Goal: Information Seeking & Learning: Learn about a topic

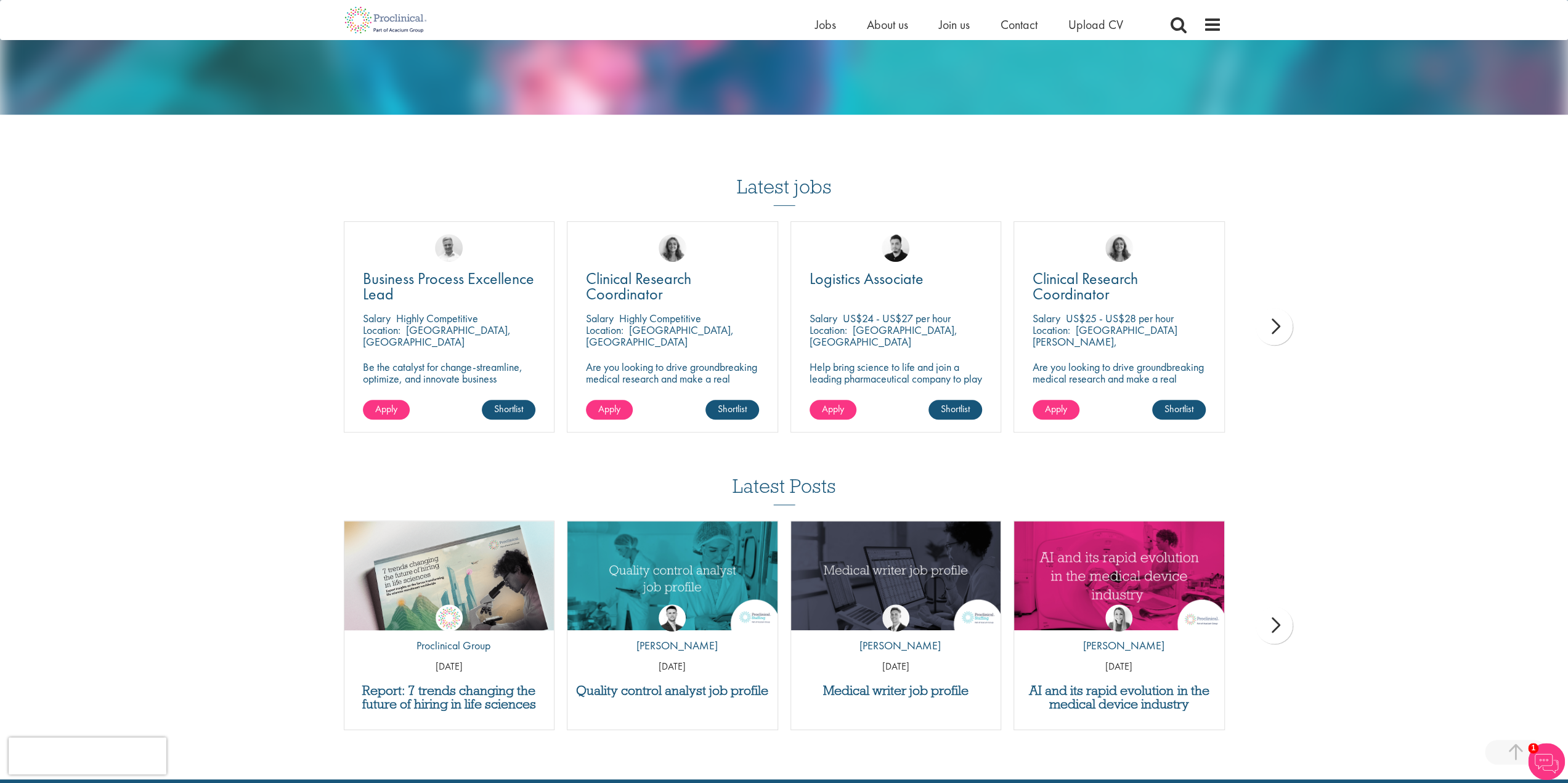
scroll to position [616, 0]
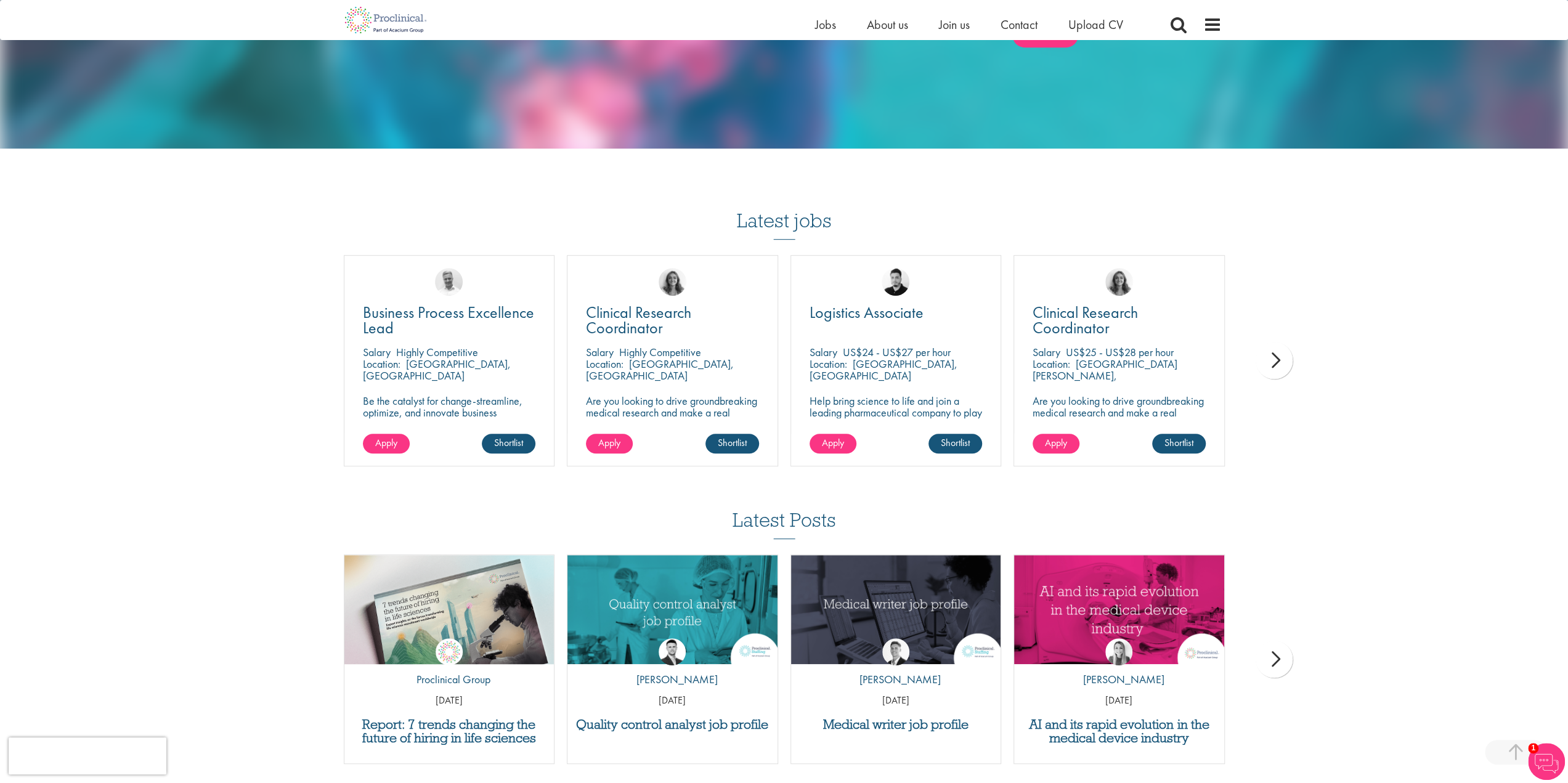
click at [1286, 358] on div "next" at bounding box center [1274, 360] width 37 height 37
click at [1285, 358] on div "next" at bounding box center [1274, 360] width 37 height 37
click at [1276, 357] on div "next" at bounding box center [1274, 360] width 37 height 37
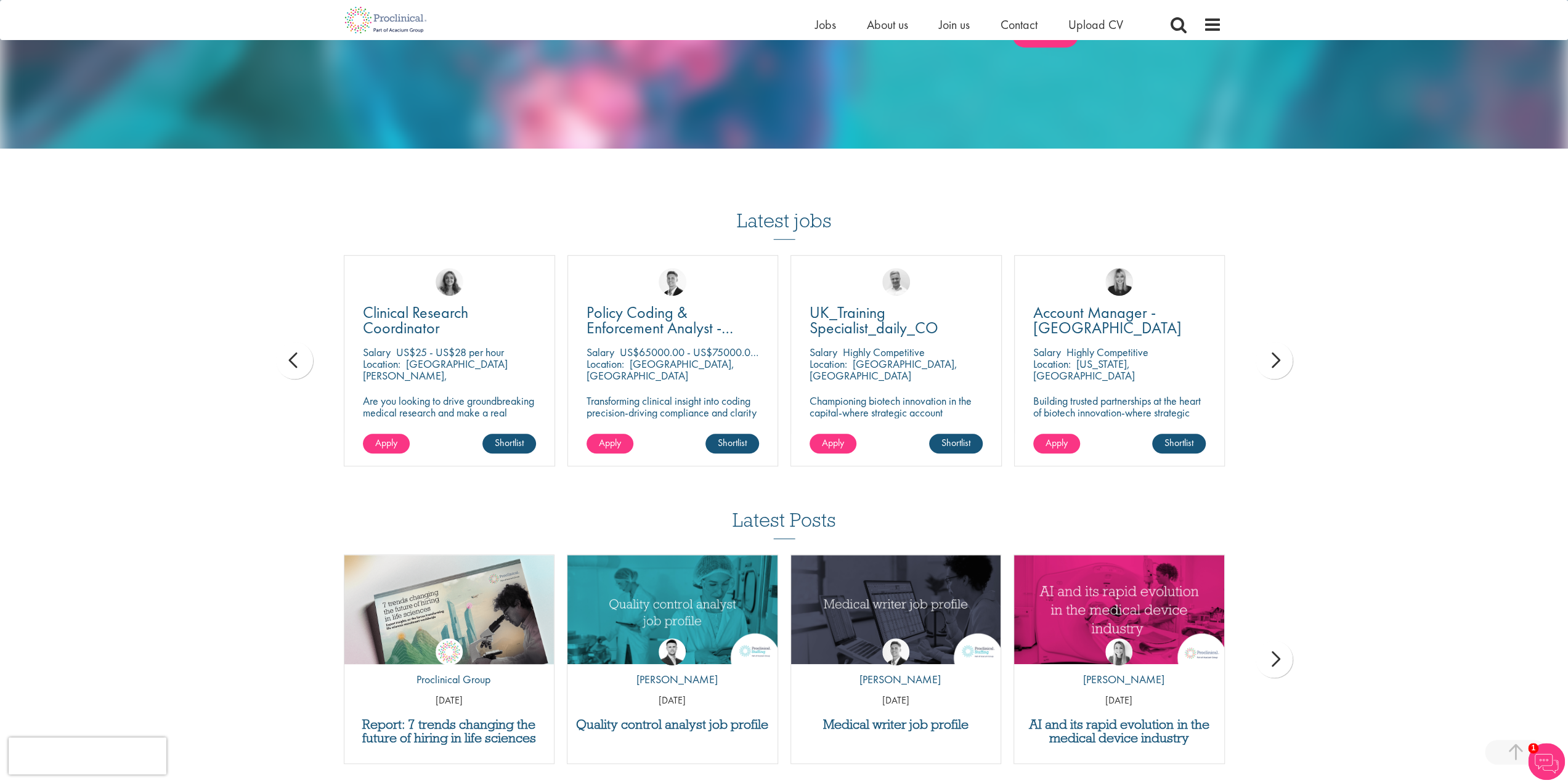
click at [1276, 357] on div "next" at bounding box center [1274, 360] width 37 height 37
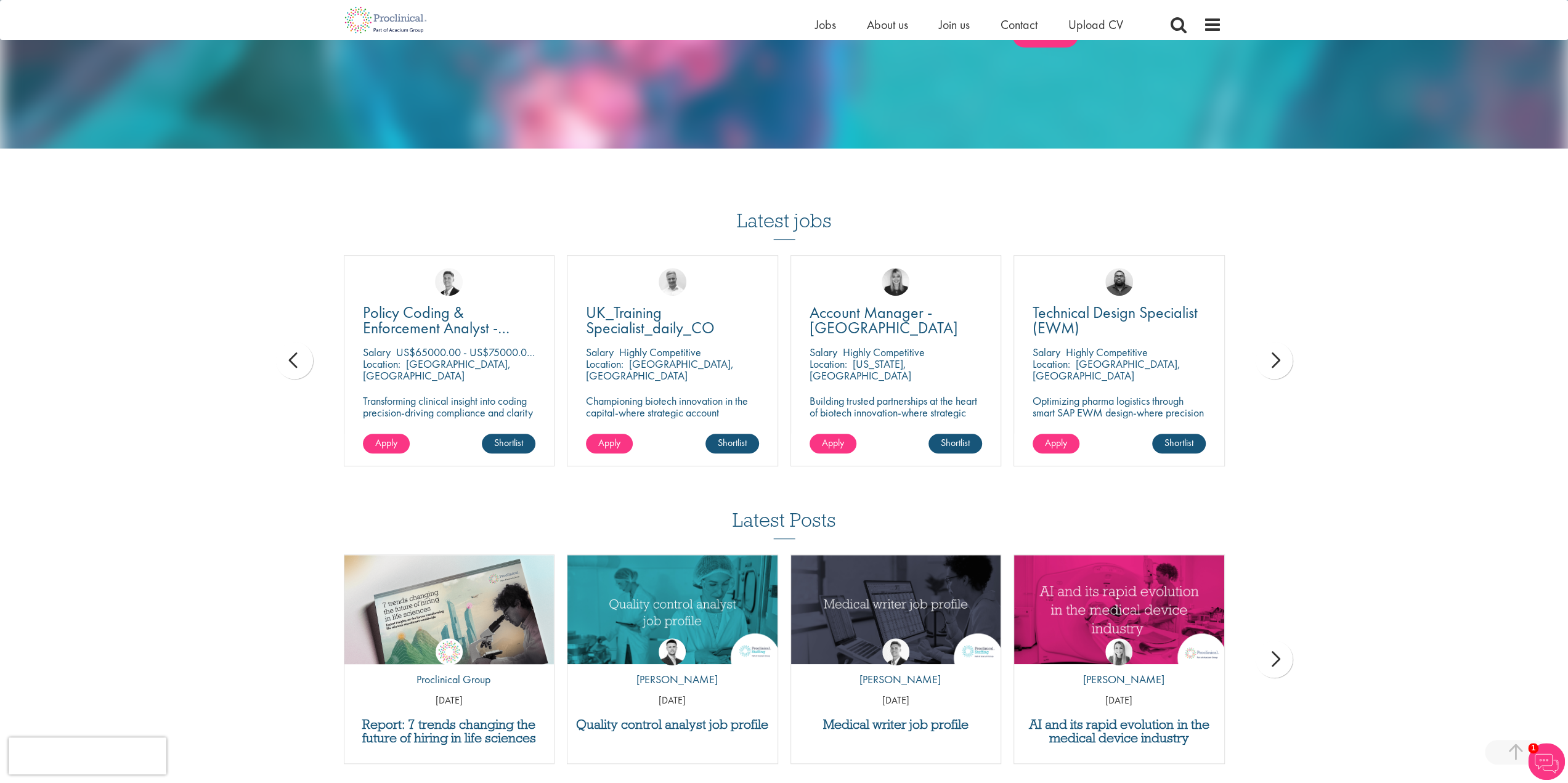
click at [1276, 357] on div "next" at bounding box center [1274, 360] width 37 height 37
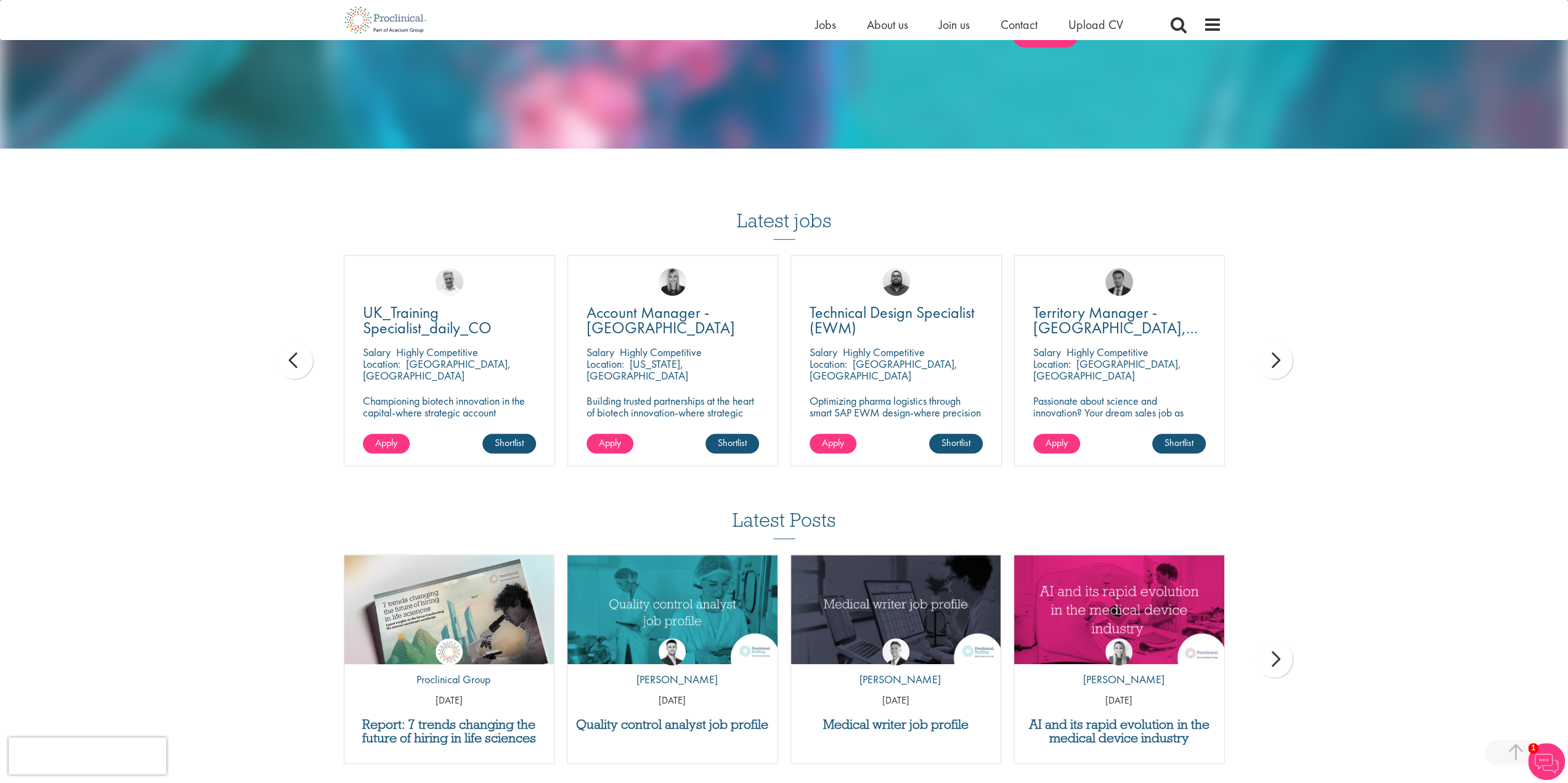
click at [1276, 357] on div "next" at bounding box center [1274, 360] width 37 height 37
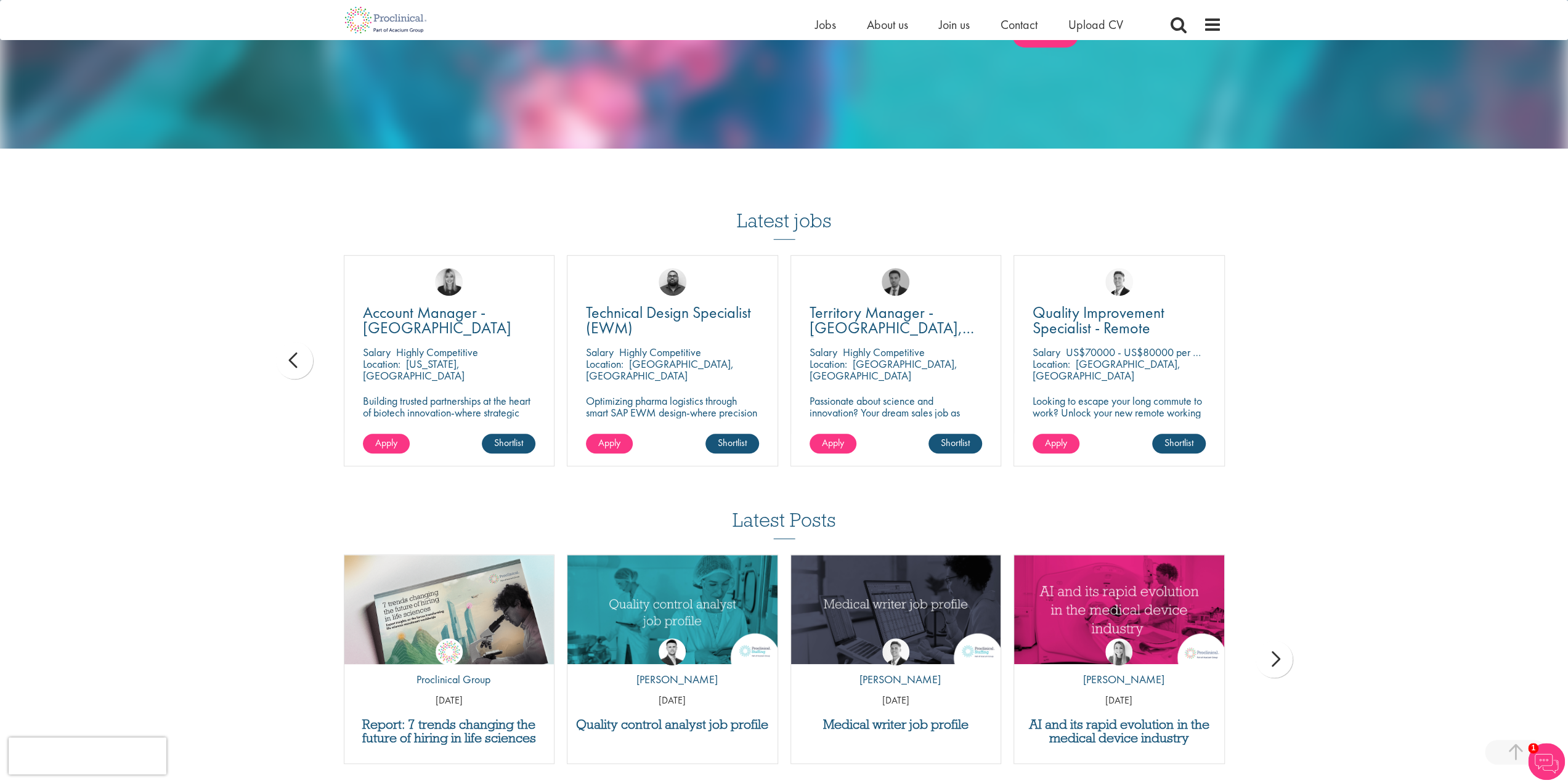
click at [1276, 357] on div "You are here: Home > Contract staffing Contract staffing When you require conti…" at bounding box center [784, 99] width 1568 height 1430
click at [291, 368] on div "prev" at bounding box center [294, 360] width 37 height 37
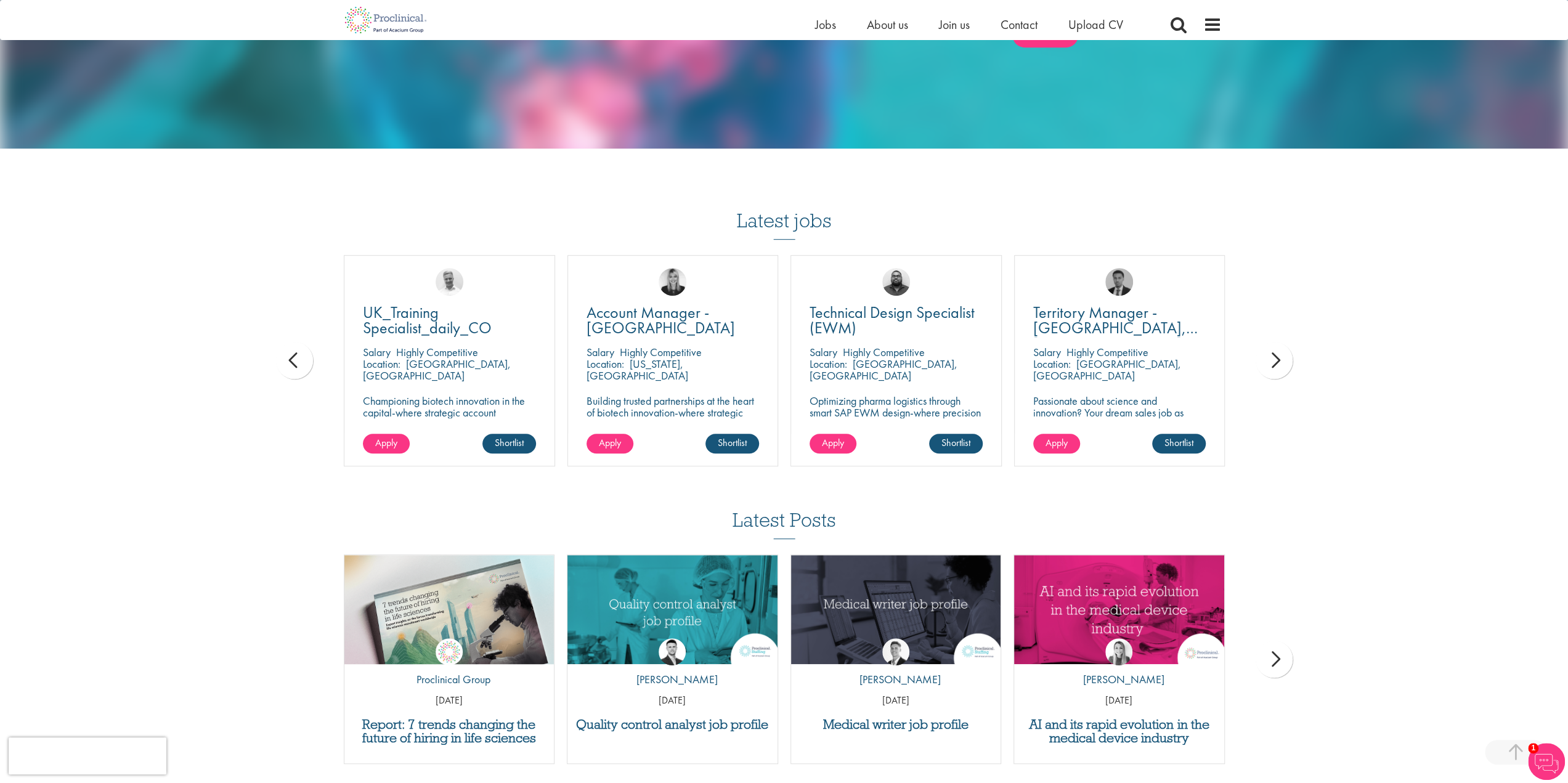
click at [293, 364] on div "prev" at bounding box center [294, 360] width 37 height 37
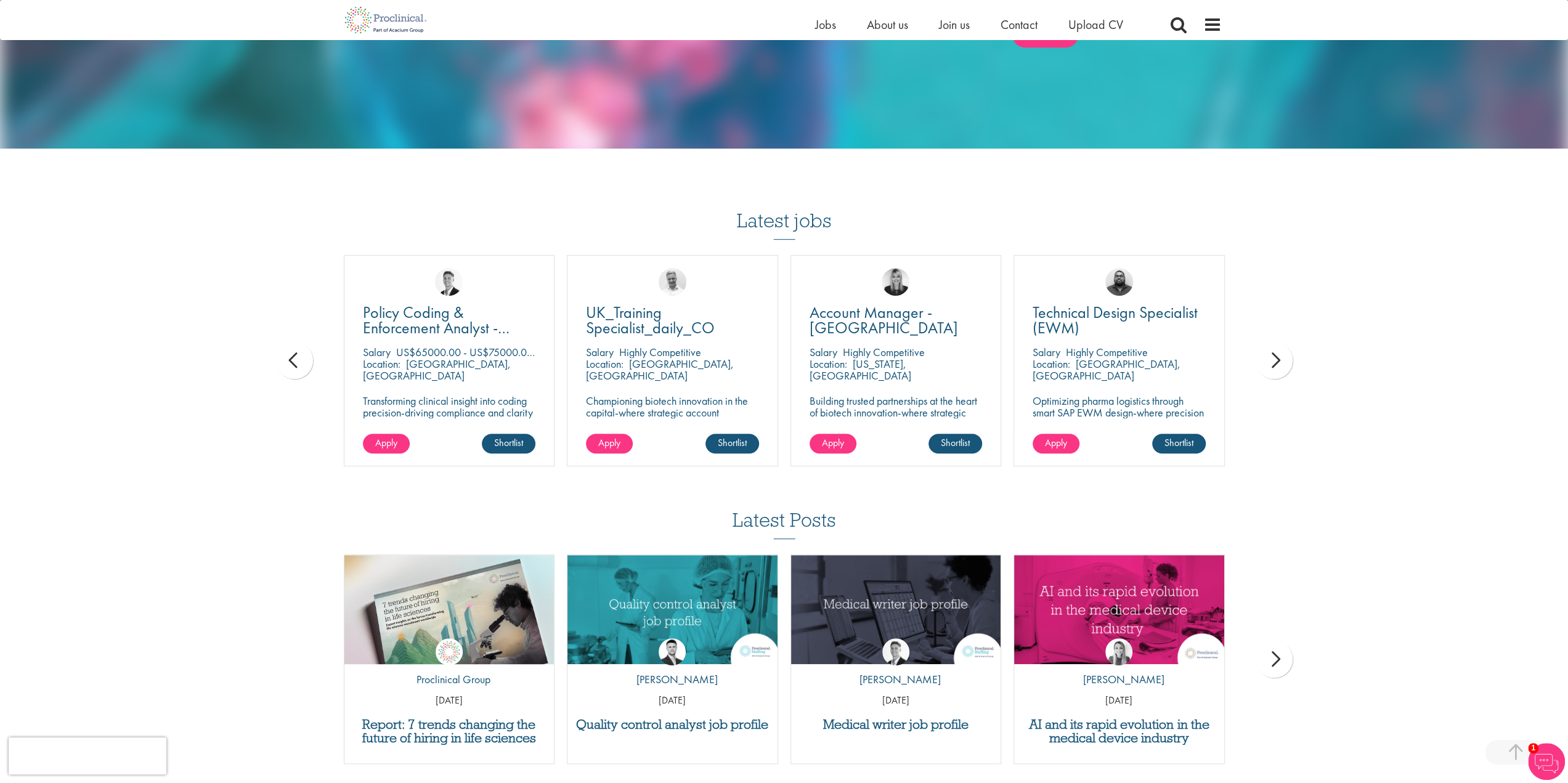
click at [293, 364] on div "prev" at bounding box center [294, 360] width 37 height 37
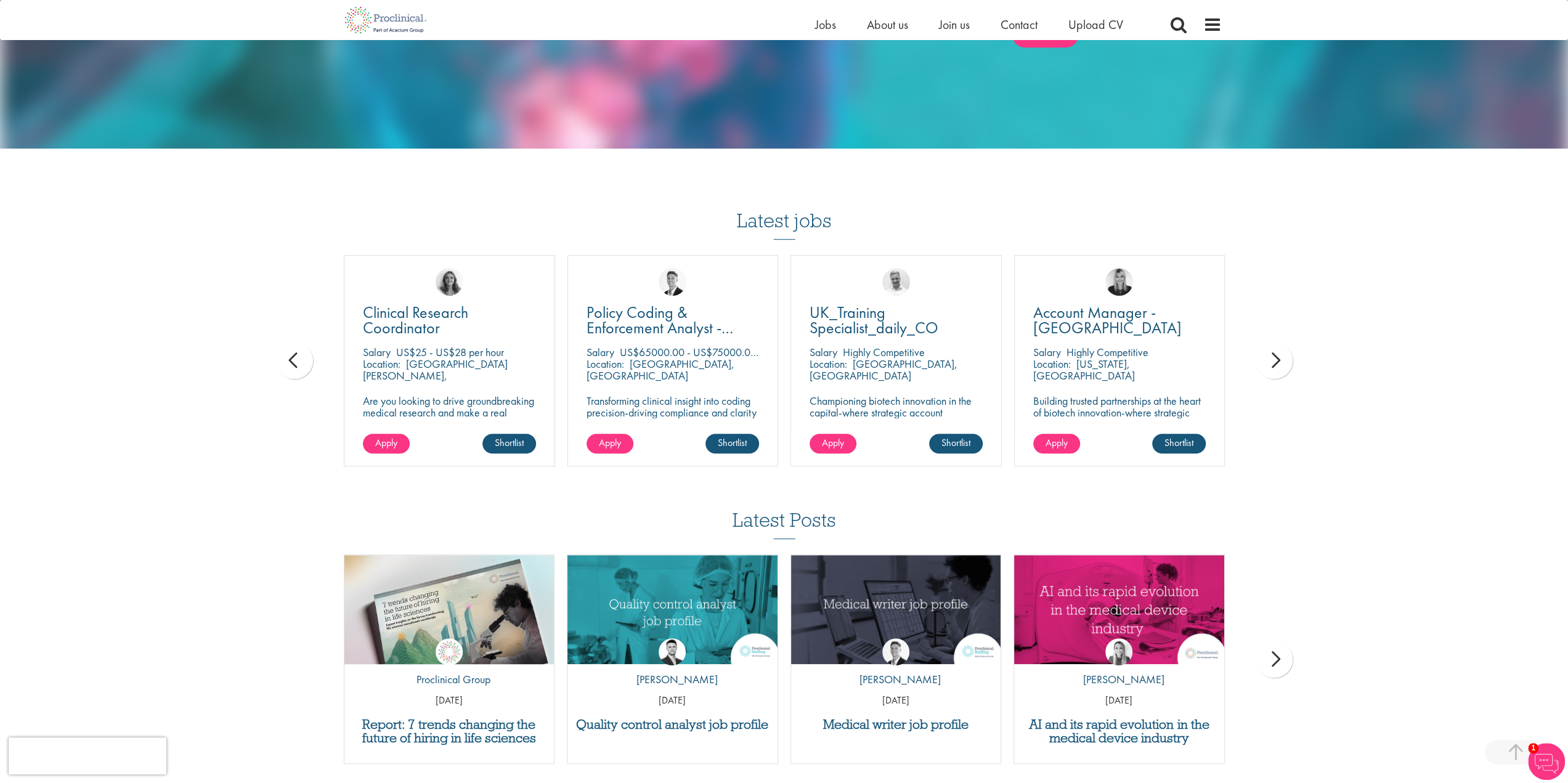
click at [293, 364] on div "prev" at bounding box center [294, 360] width 37 height 37
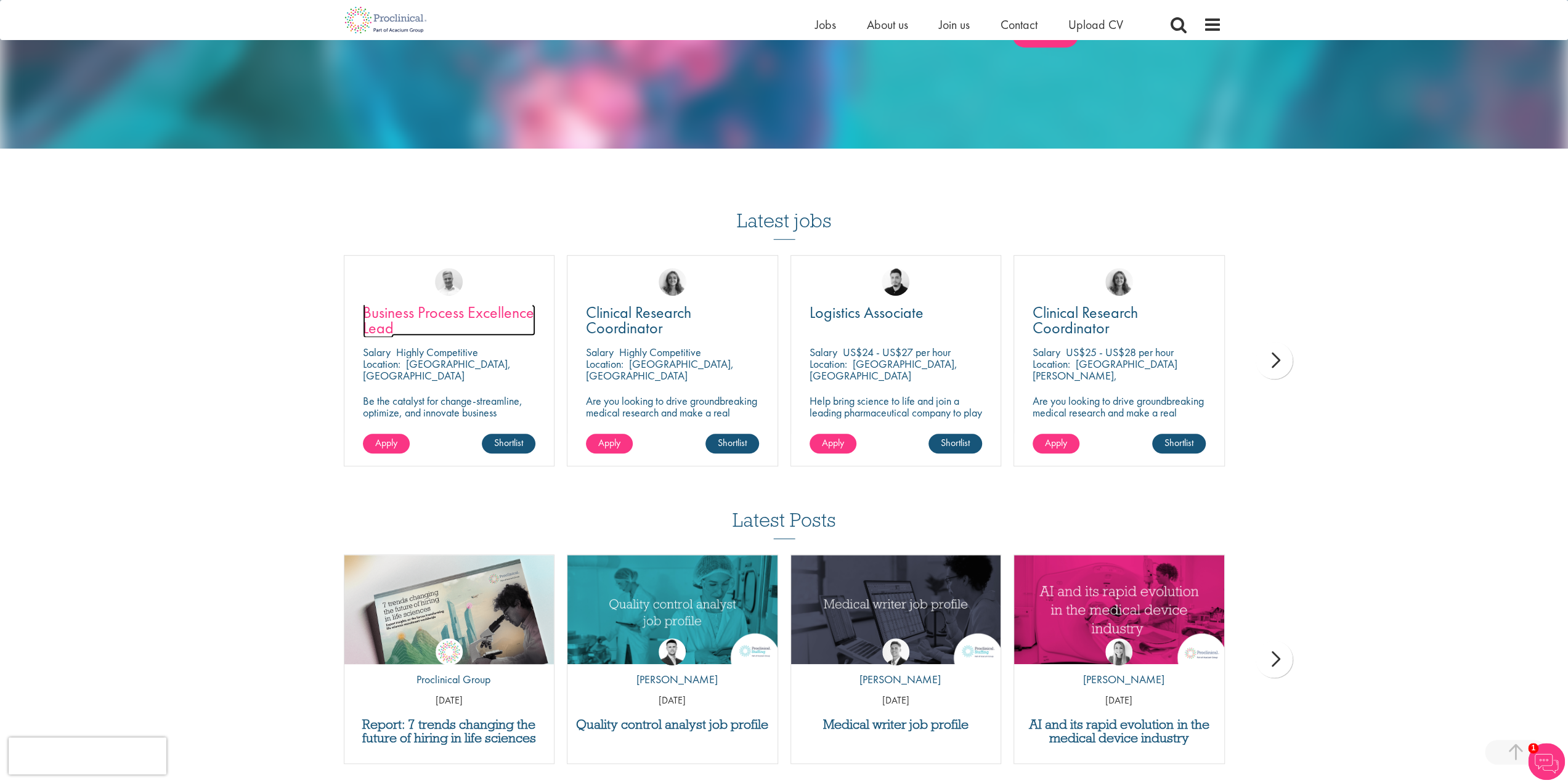
click at [467, 314] on span "Business Process Excellence Lead" at bounding box center [448, 320] width 171 height 37
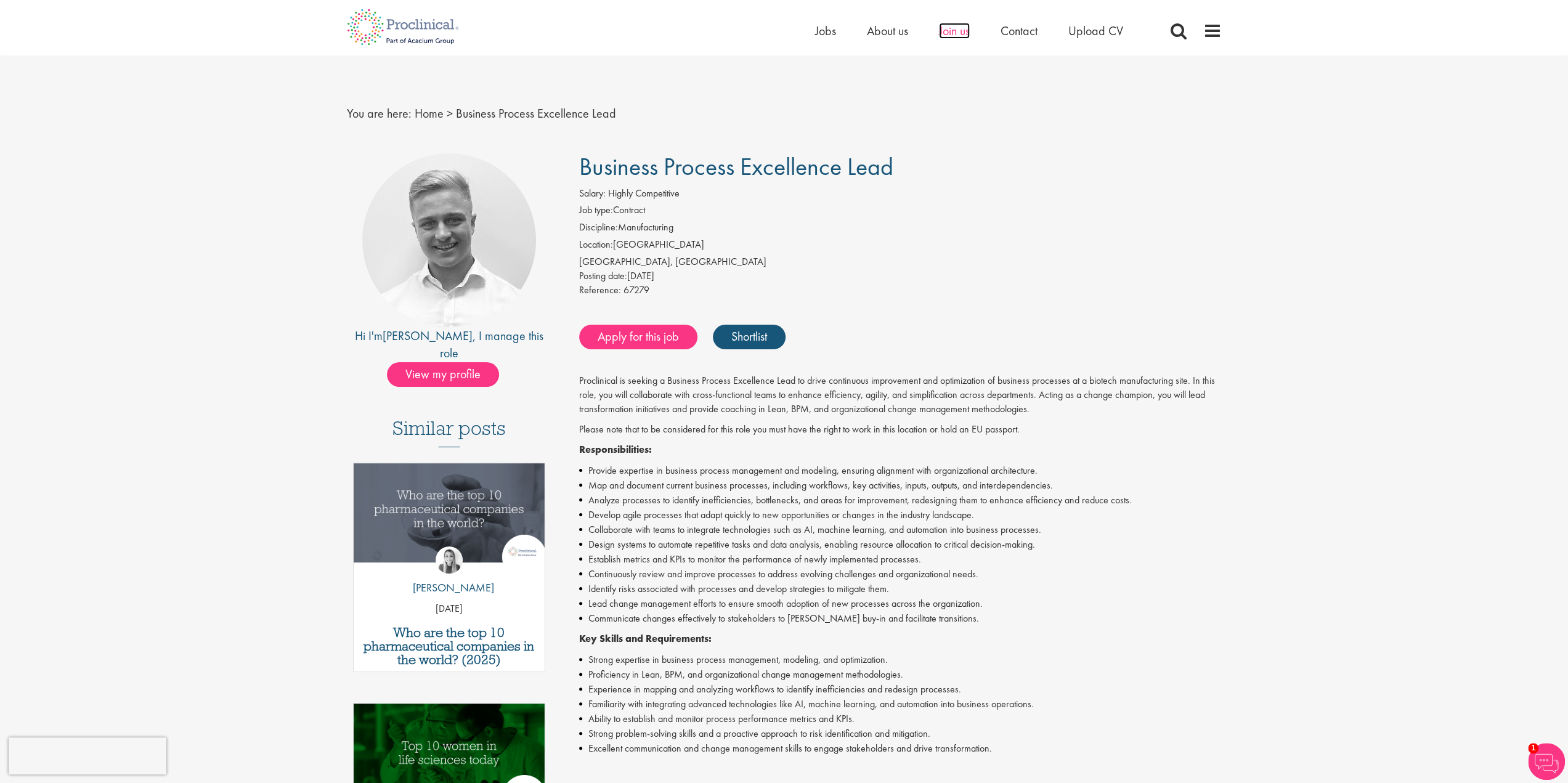
click at [949, 26] on span "Join us" at bounding box center [954, 31] width 31 height 16
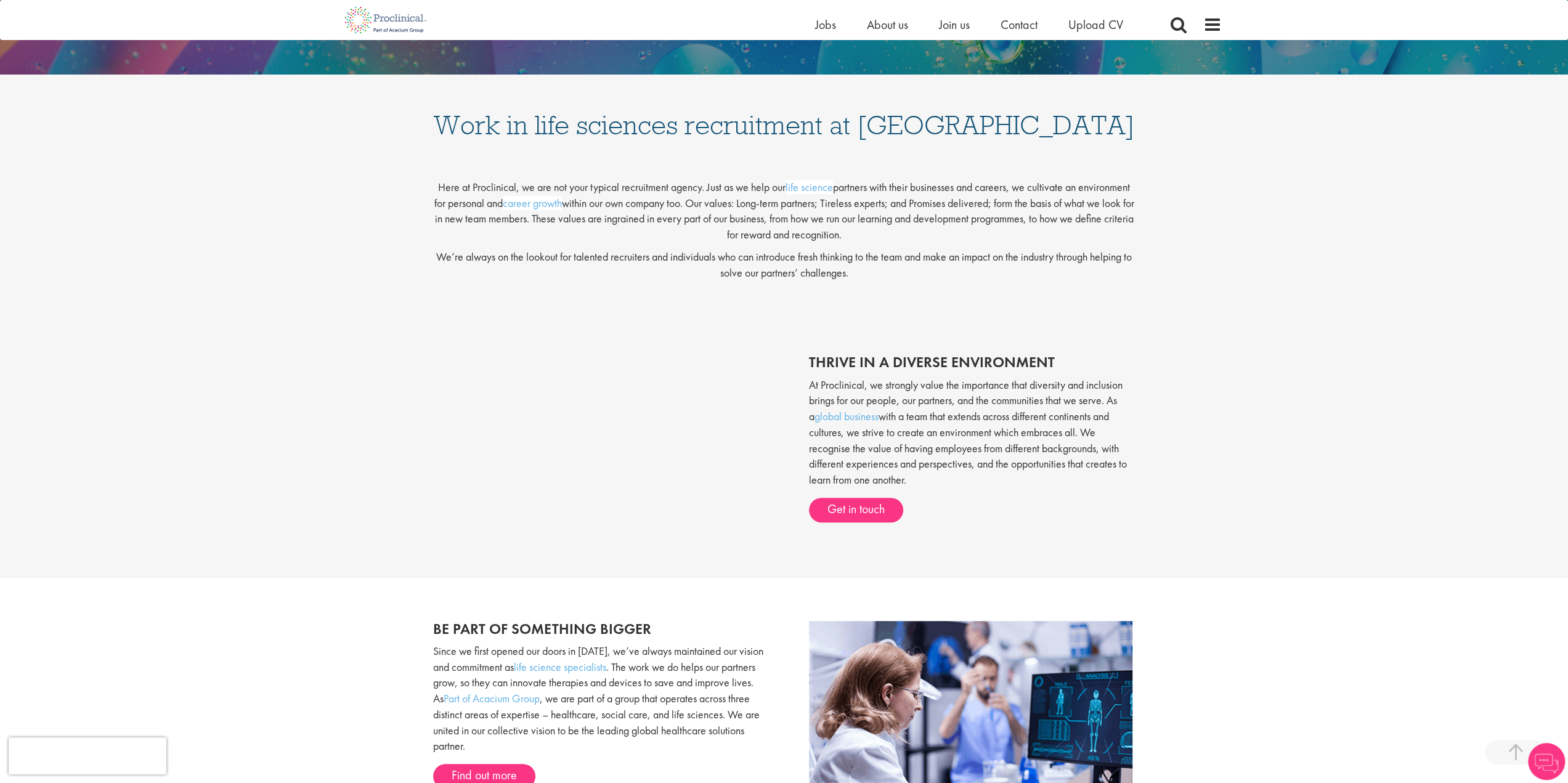
scroll to position [247, 0]
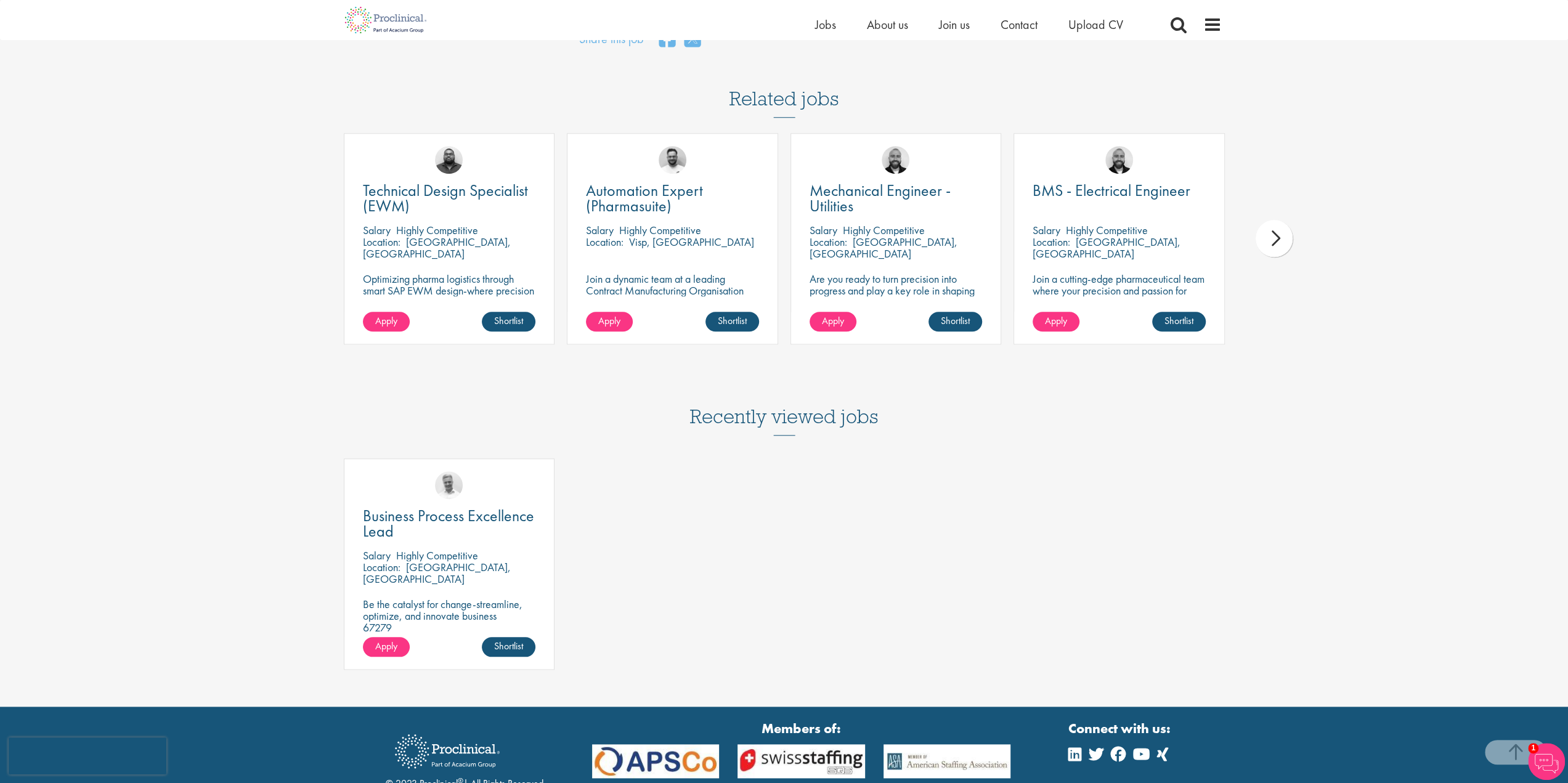
scroll to position [1109, 0]
